Goal: Connect with others: Connect with others

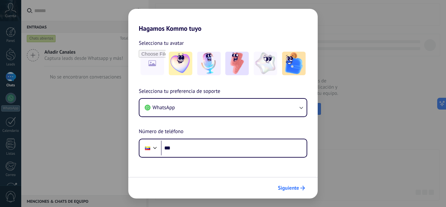
click at [299, 190] on span "Siguiente" at bounding box center [291, 187] width 27 height 5
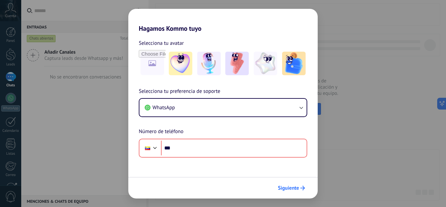
click at [299, 190] on span "Siguiente" at bounding box center [291, 187] width 27 height 5
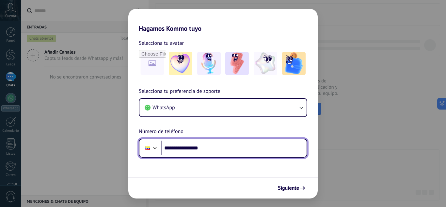
type input "**********"
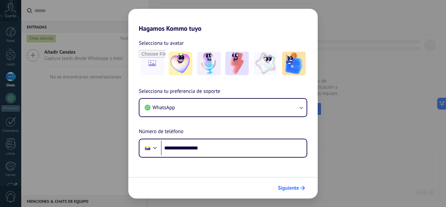
click at [284, 187] on span "Siguiente" at bounding box center [288, 187] width 21 height 5
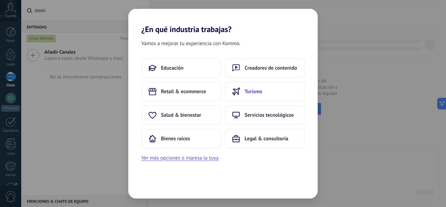
click at [267, 95] on button "Turismo" at bounding box center [265, 92] width 80 height 20
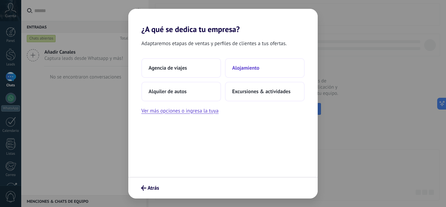
click at [256, 71] on button "Alojamiento" at bounding box center [265, 68] width 80 height 20
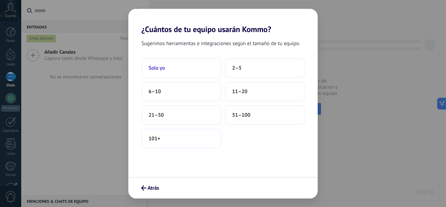
click at [203, 70] on button "Solo yo" at bounding box center [181, 68] width 80 height 20
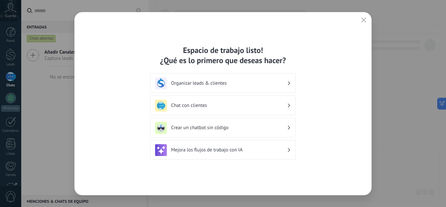
click at [275, 105] on h3 "Chat con clientes" at bounding box center [229, 105] width 116 height 6
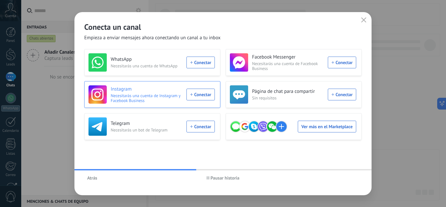
click at [205, 98] on div "Instagram Necesitarás una cuenta de Instagram y Facebook Business Conectar" at bounding box center [151, 94] width 126 height 18
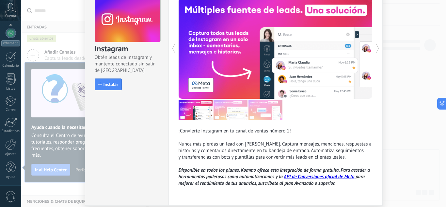
scroll to position [35, 0]
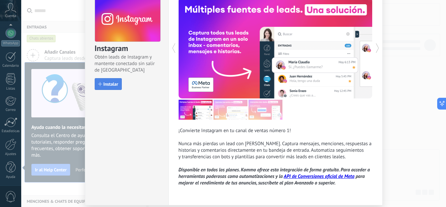
click at [113, 86] on span "Instalar" at bounding box center [110, 84] width 15 height 5
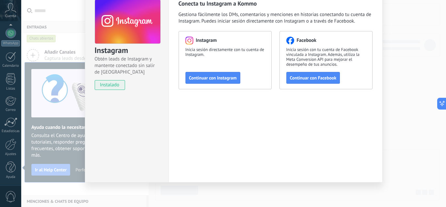
scroll to position [33, 0]
click at [214, 79] on span "Continuar con Instagram" at bounding box center [213, 77] width 48 height 5
click at [397, 40] on div "Instagram Obtén leads de Instagram y mantente conectado sin salir de Kommo inst…" at bounding box center [233, 103] width 424 height 207
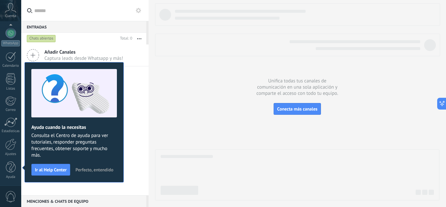
scroll to position [0, 0]
